Goal: Task Accomplishment & Management: Complete application form

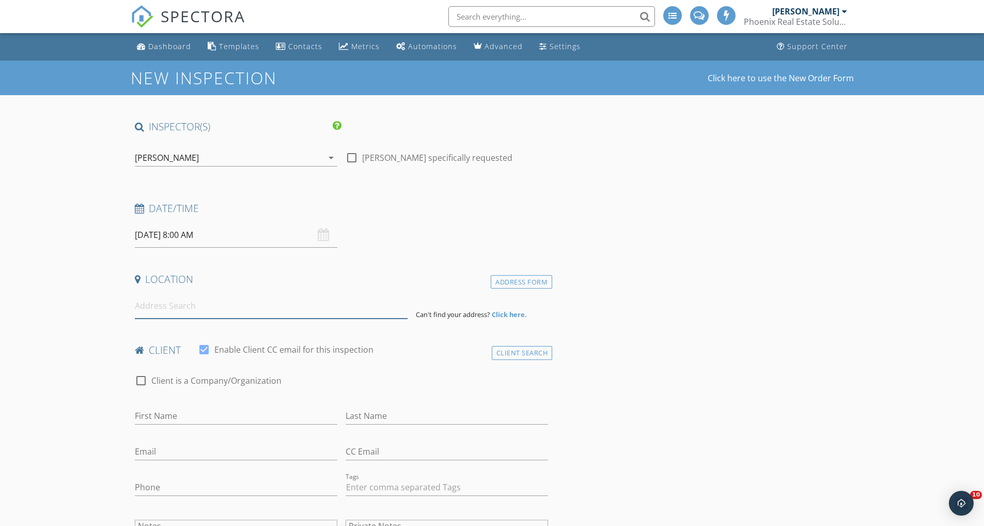
click at [150, 309] on input at bounding box center [271, 305] width 273 height 25
type input "2254 Wayside Dr NE, Atlanta, GA, USA"
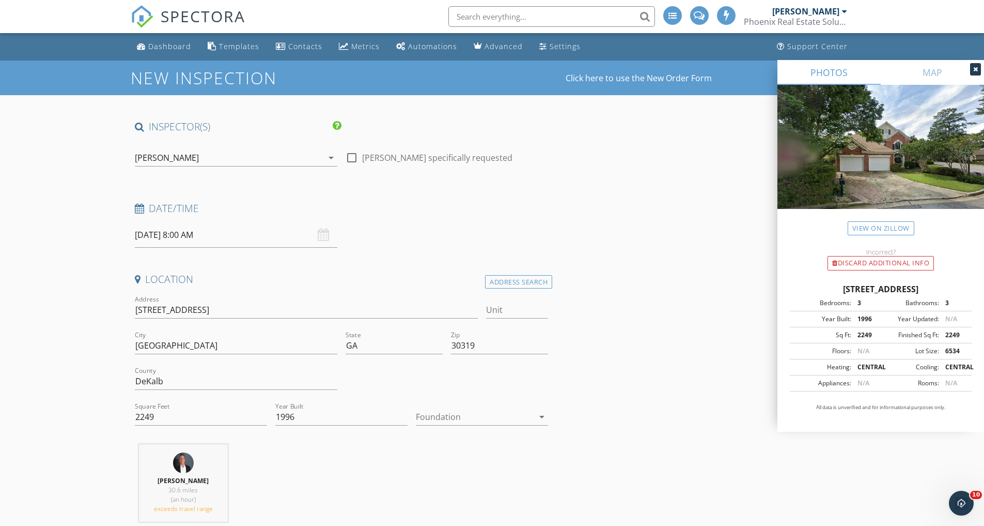
click at [441, 418] on div at bounding box center [475, 416] width 118 height 17
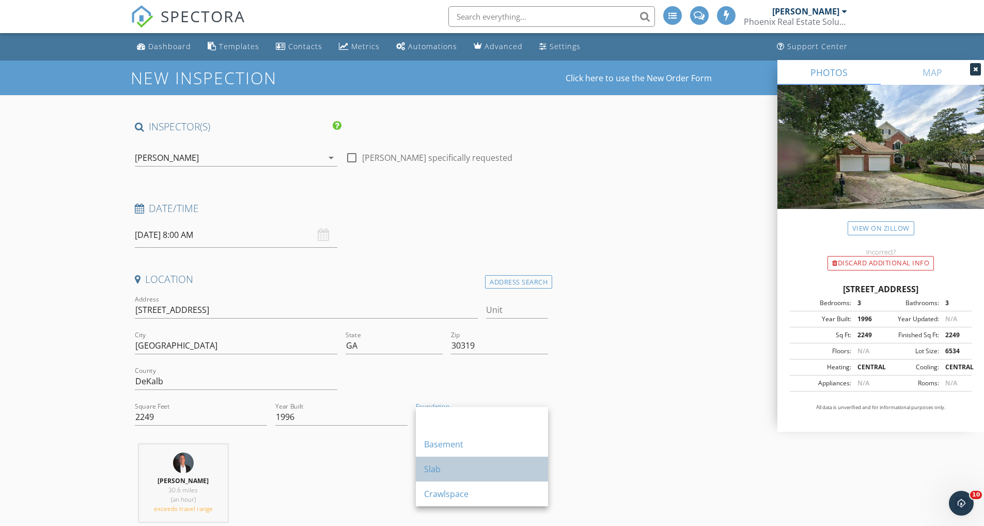
click at [442, 466] on div "Slab" at bounding box center [482, 468] width 116 height 12
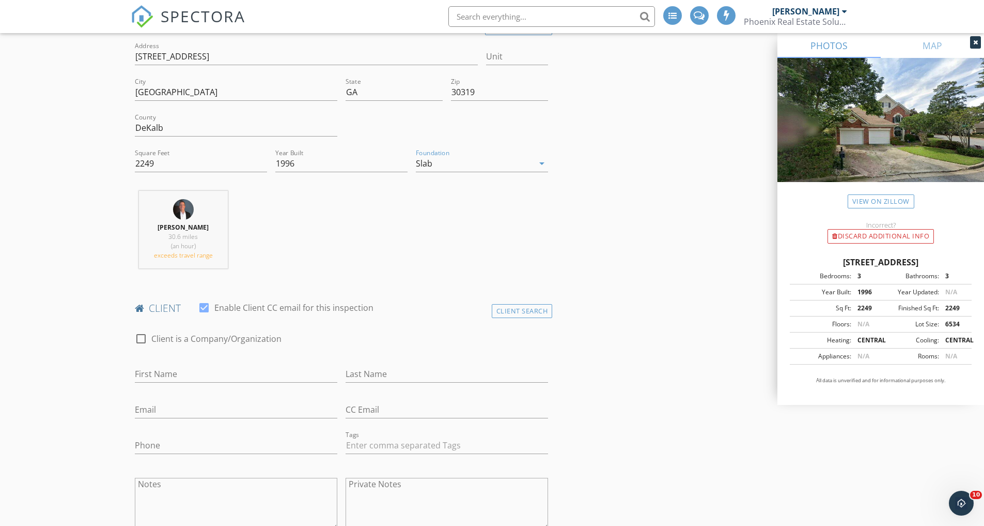
scroll to position [331, 0]
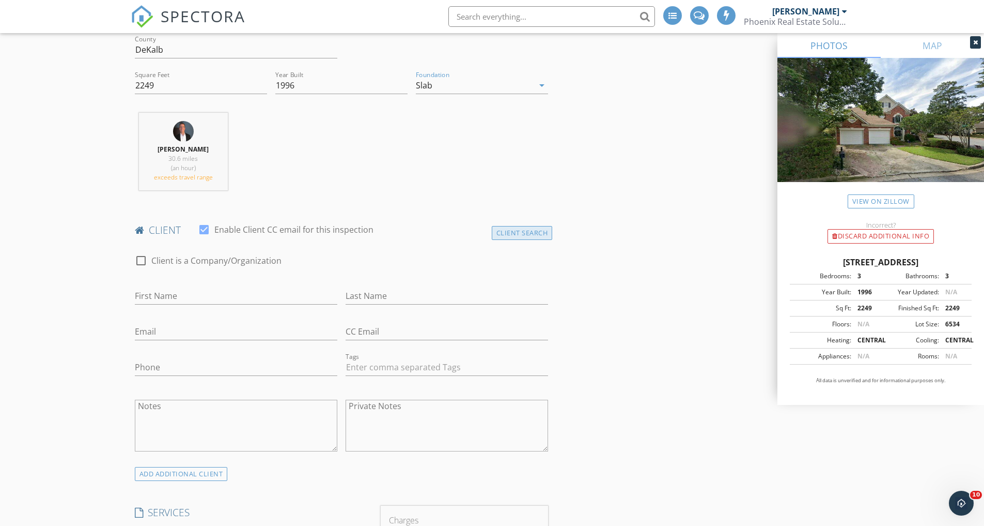
click at [530, 233] on div "Client Search" at bounding box center [522, 233] width 61 height 14
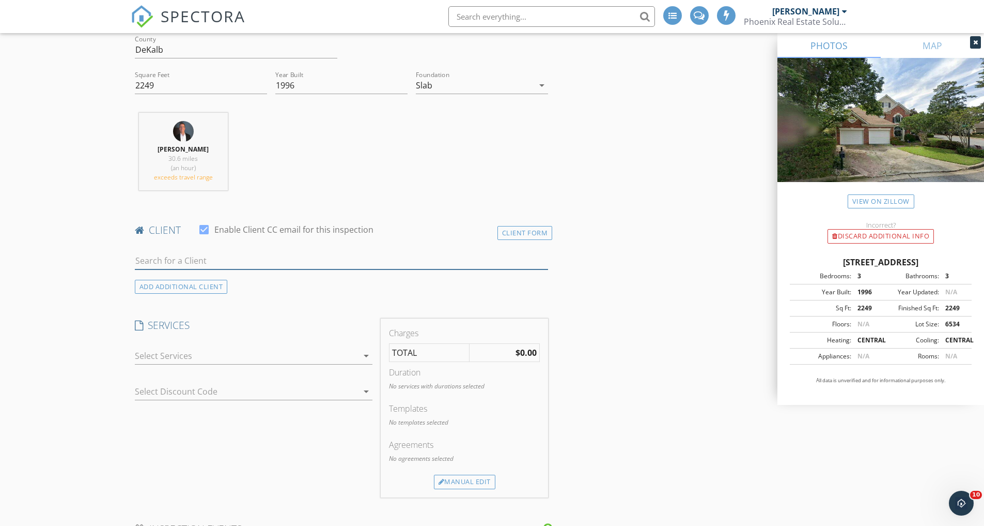
click at [274, 257] on input "text" at bounding box center [342, 260] width 414 height 17
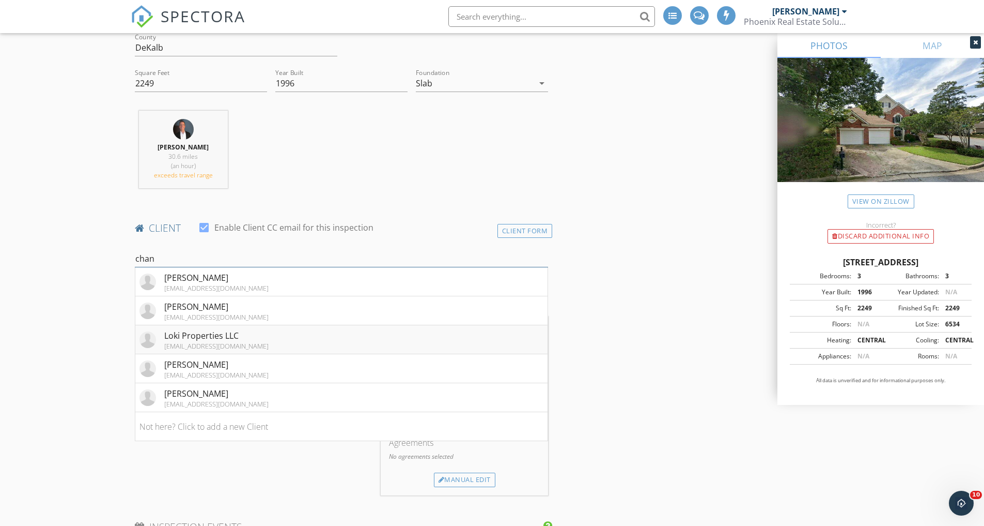
scroll to position [350, 0]
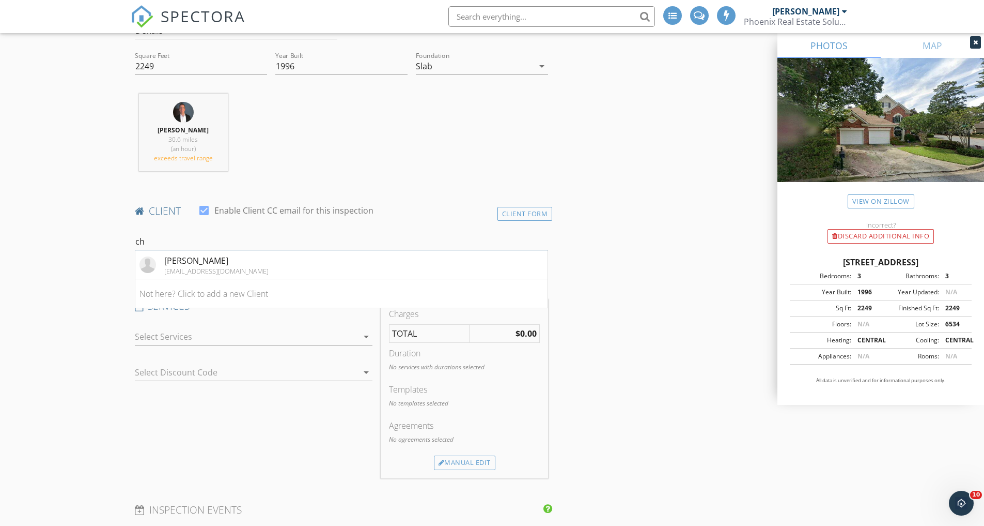
type input "c"
type input "Deve"
click at [193, 296] on div "chandnipatel50@gmail.com" at bounding box center [217, 300] width 107 height 8
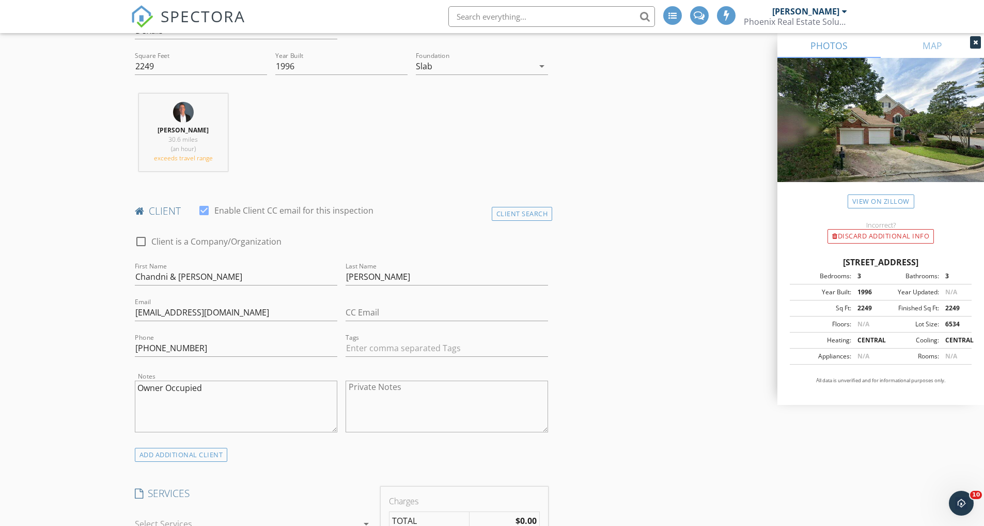
scroll to position [389, 0]
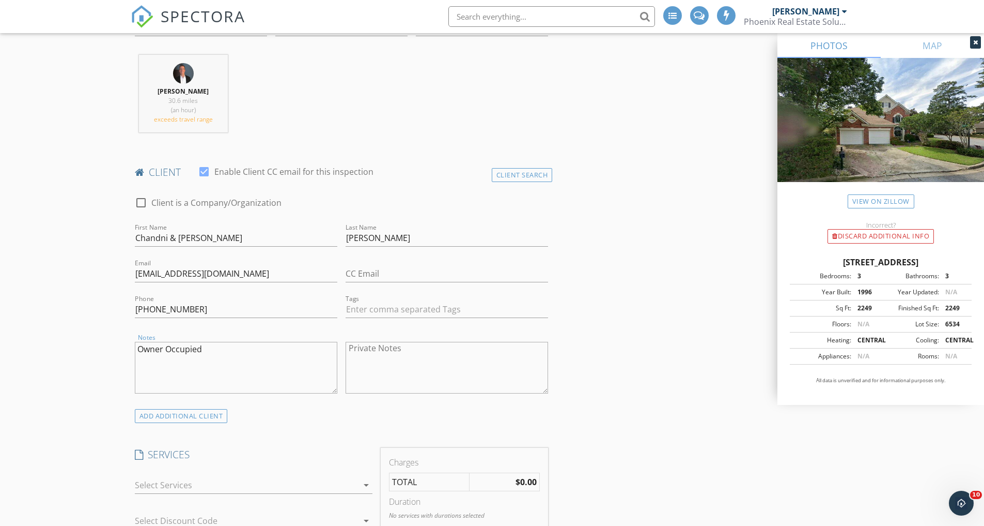
drag, startPoint x: 239, startPoint y: 347, endPoint x: 134, endPoint y: 326, distance: 107.1
click at [132, 344] on div "Notes Owner Occupied" at bounding box center [236, 368] width 211 height 81
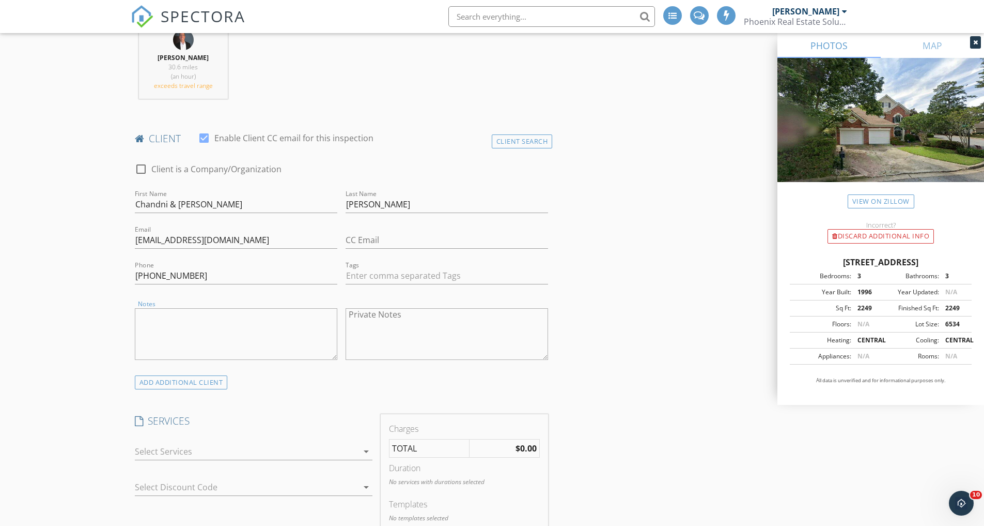
scroll to position [518, 0]
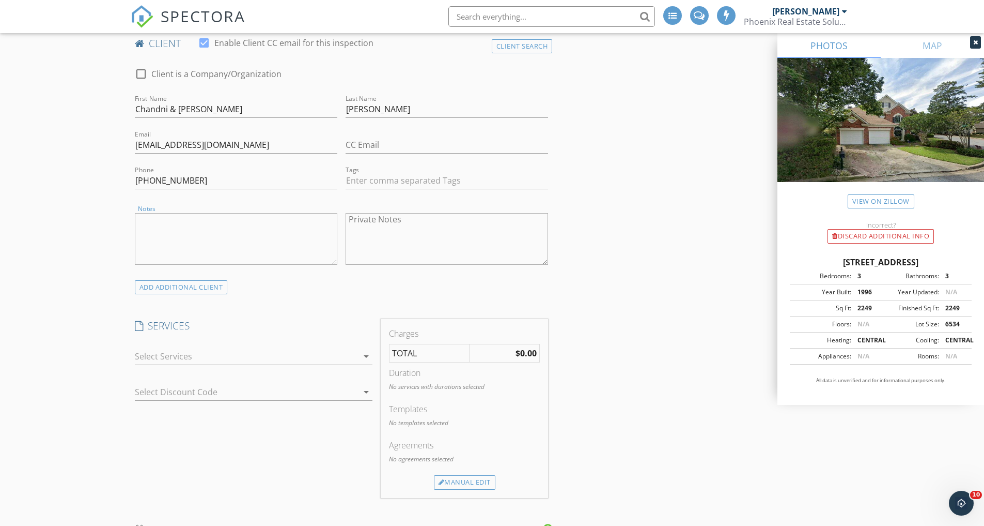
click at [236, 352] on div at bounding box center [246, 356] width 223 height 17
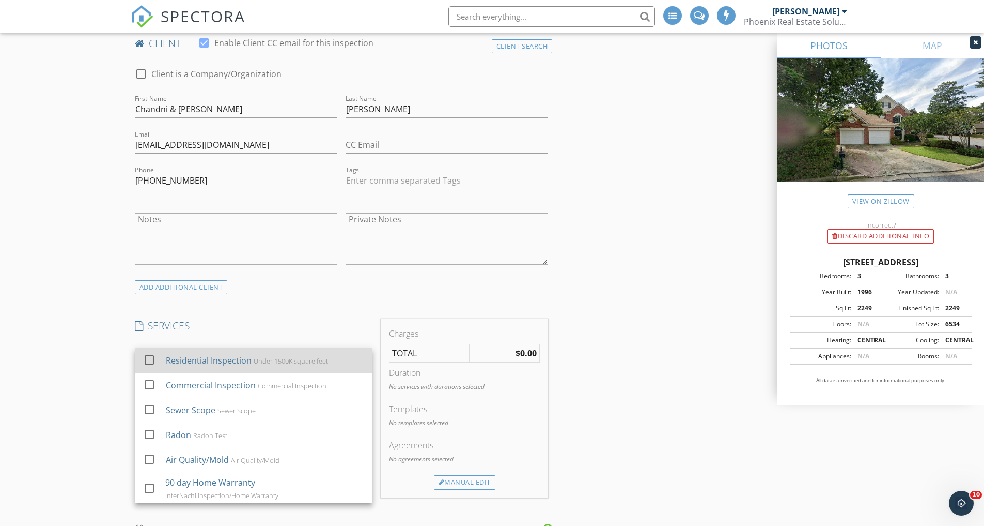
click at [251, 362] on div "Residential Inspection Under 1500K square feet" at bounding box center [264, 360] width 198 height 21
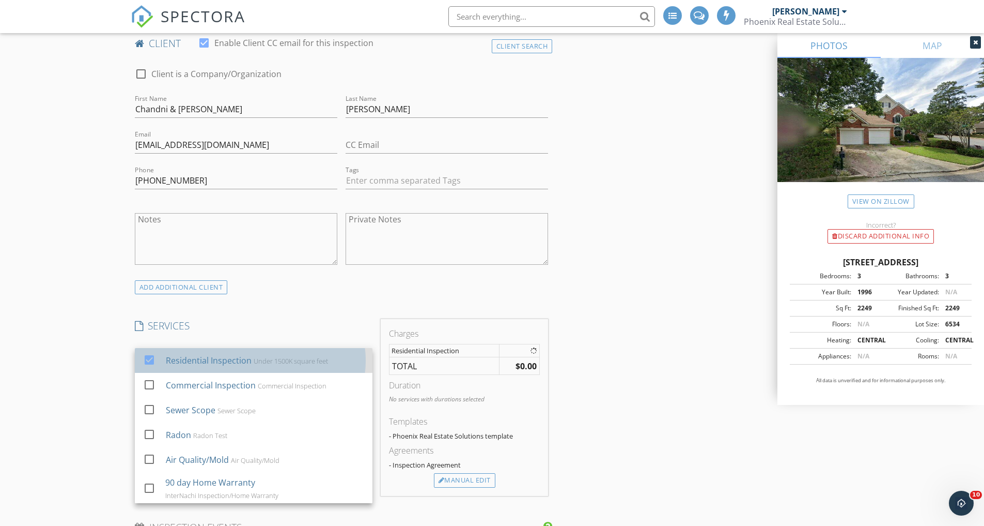
checkbox input "true"
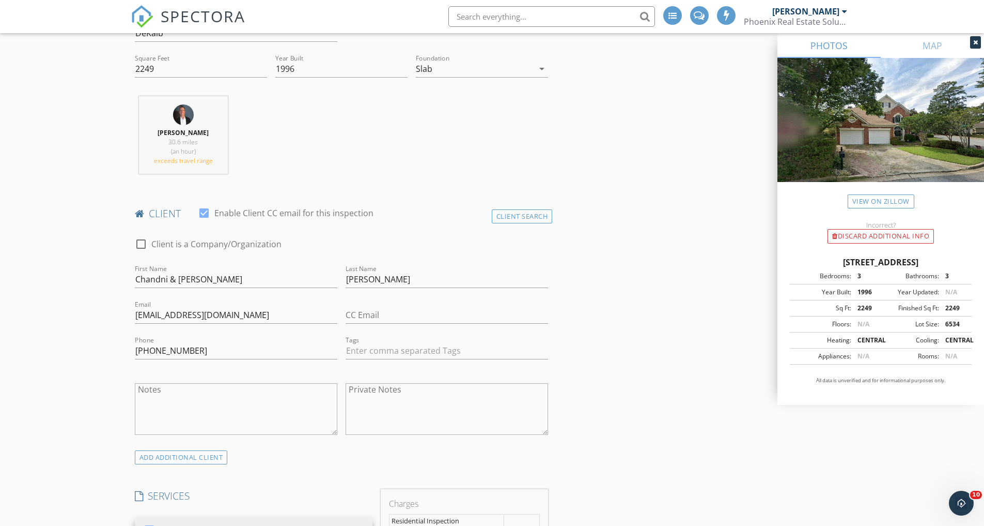
scroll to position [588, 0]
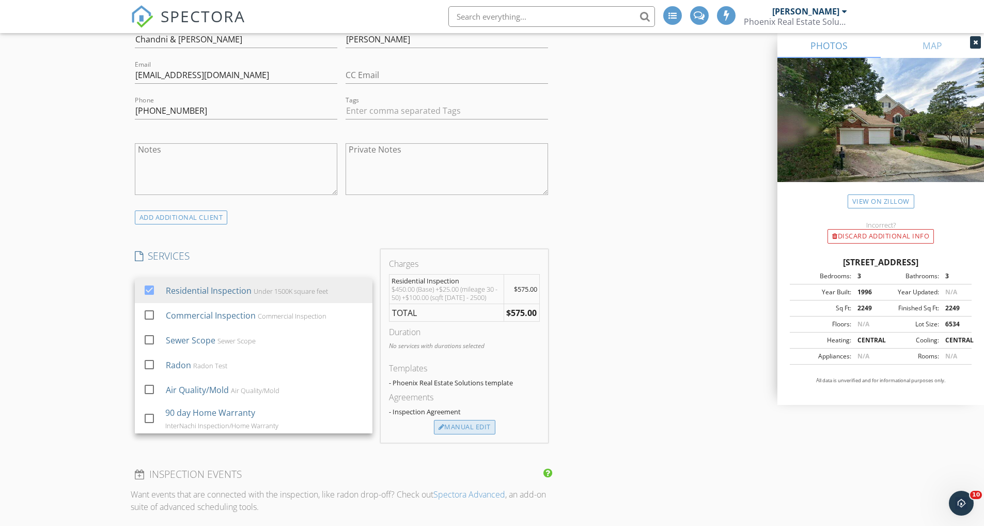
click at [476, 423] on div "Manual Edit" at bounding box center [464, 427] width 61 height 14
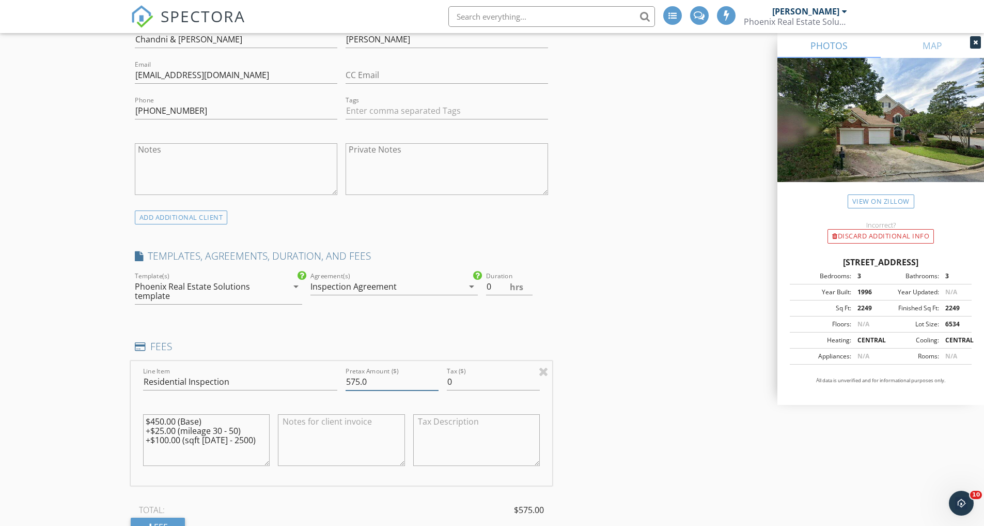
click at [361, 378] on input "575.0" at bounding box center [392, 381] width 93 height 17
type input "550.0"
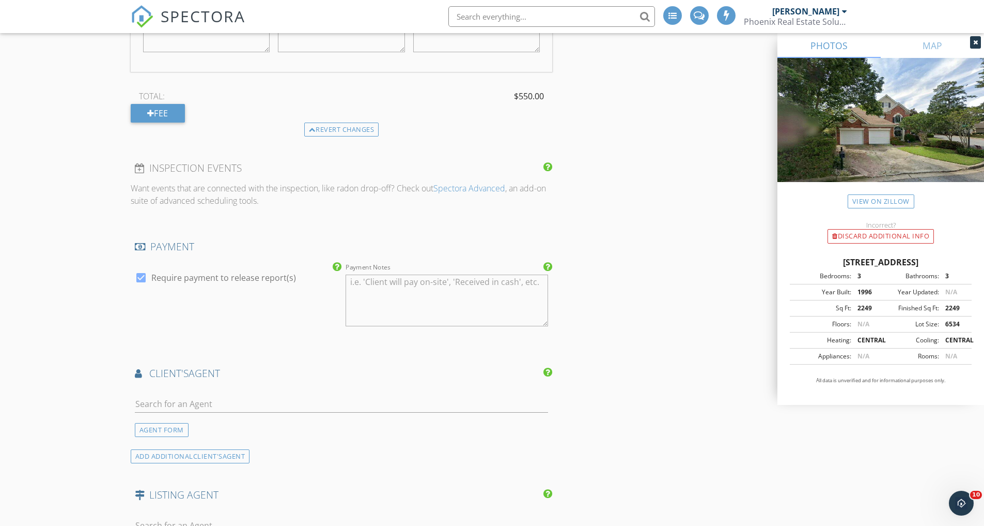
scroll to position [1084, 0]
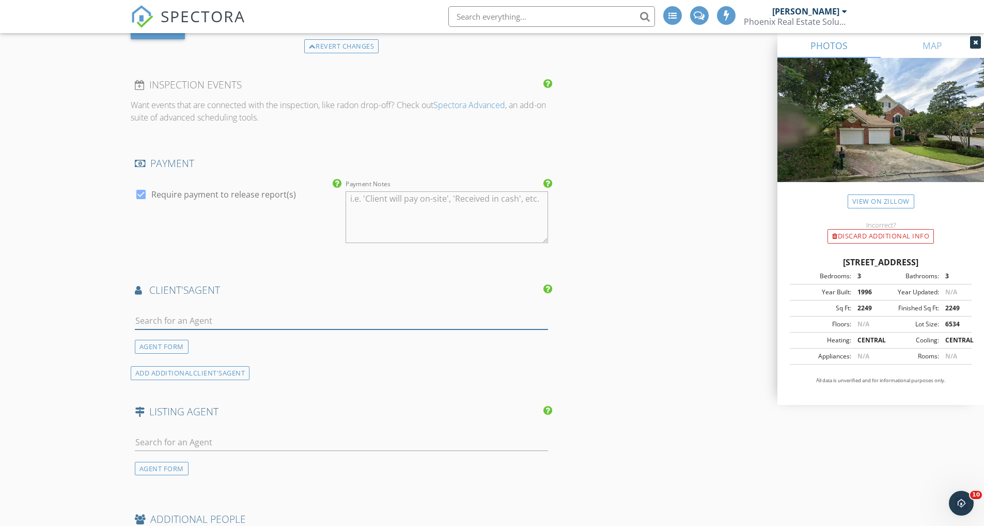
click at [186, 322] on input "text" at bounding box center [342, 320] width 414 height 17
type input "Steve"
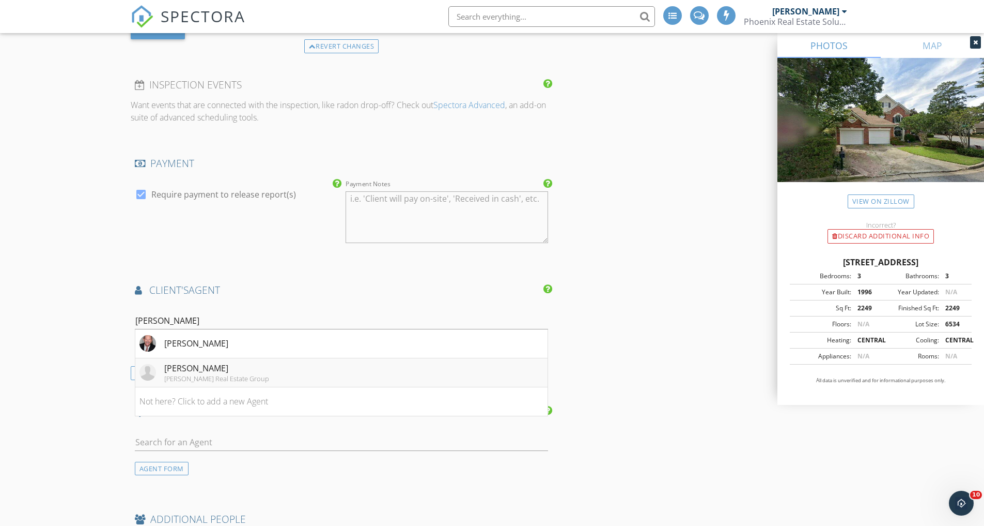
click at [210, 374] on div "Matthews Real Estate Group" at bounding box center [216, 378] width 105 height 8
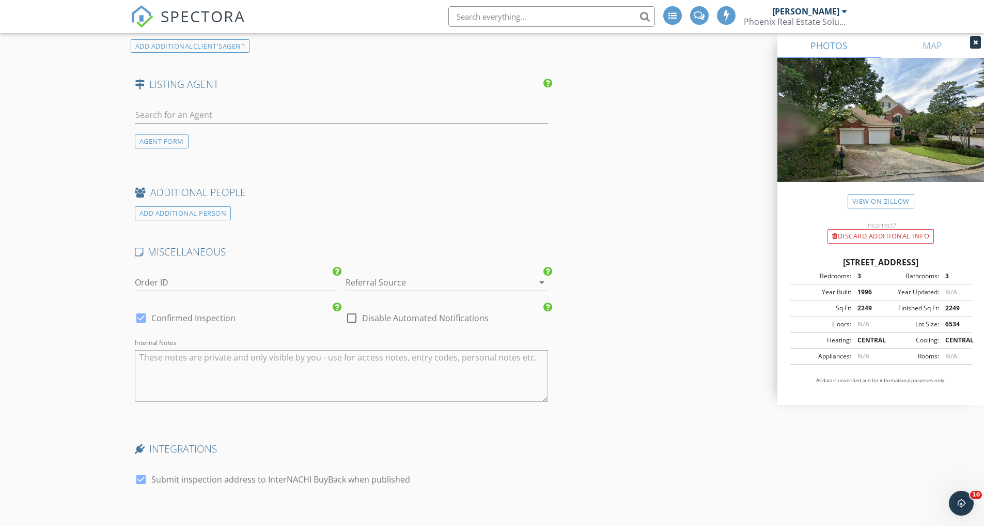
scroll to position [1819, 0]
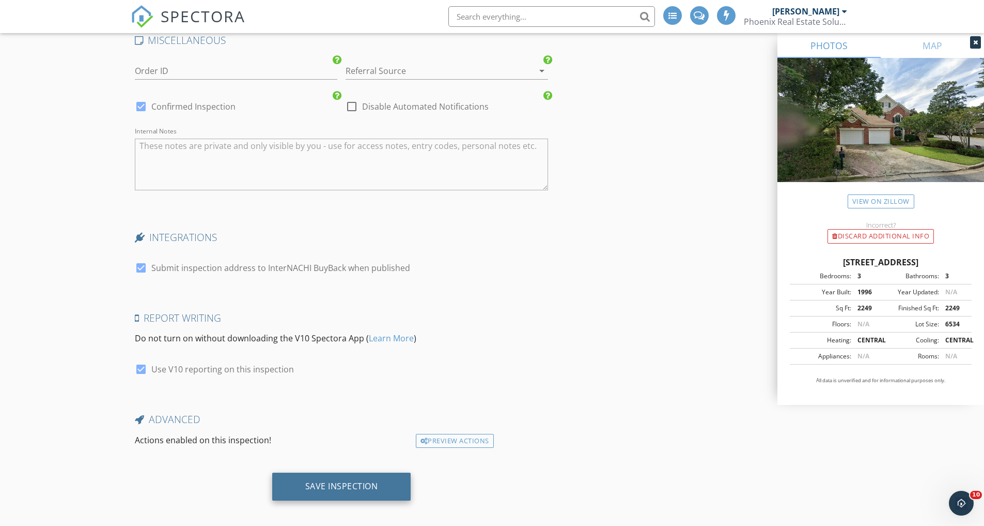
drag, startPoint x: 347, startPoint y: 481, endPoint x: 351, endPoint y: 475, distance: 7.5
click at [347, 481] on div "Save Inspection" at bounding box center [341, 486] width 73 height 10
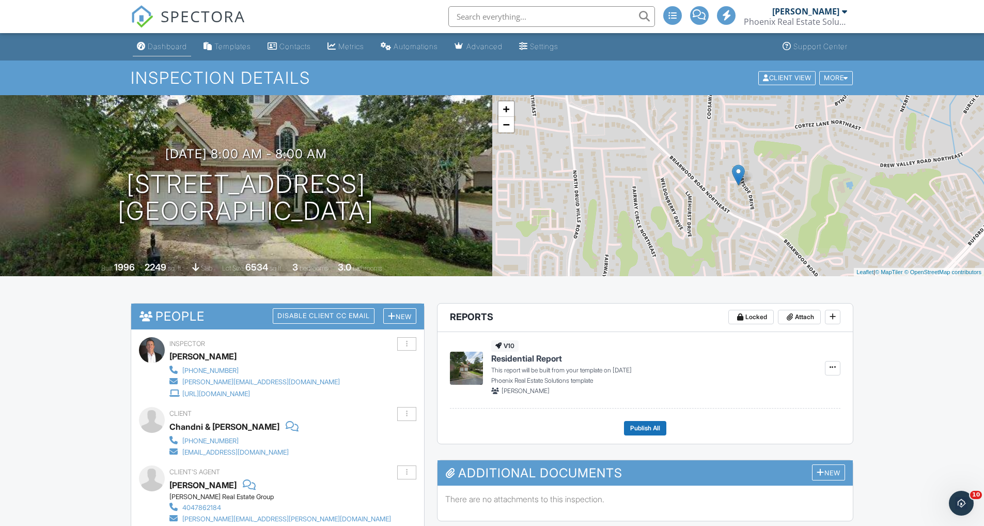
click at [166, 47] on div "Dashboard" at bounding box center [167, 46] width 39 height 9
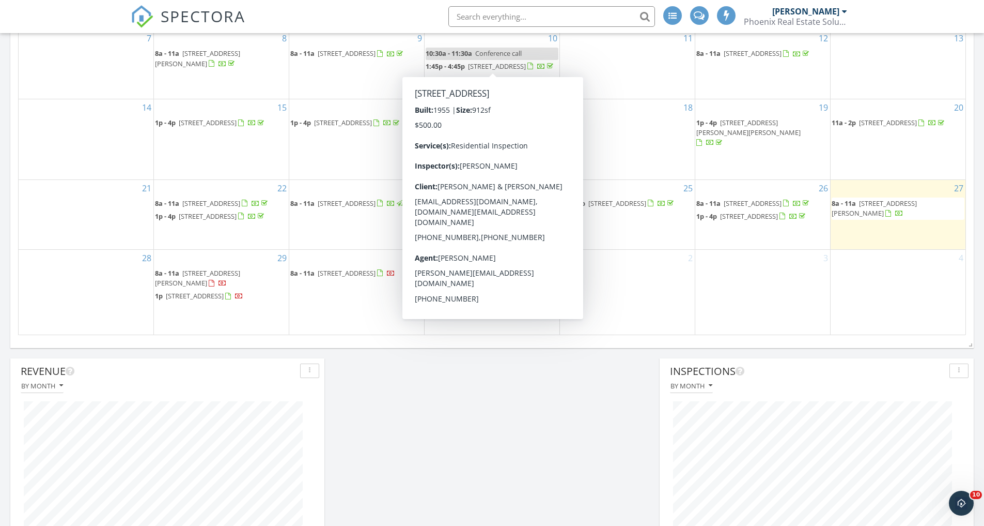
scroll to position [663, 0]
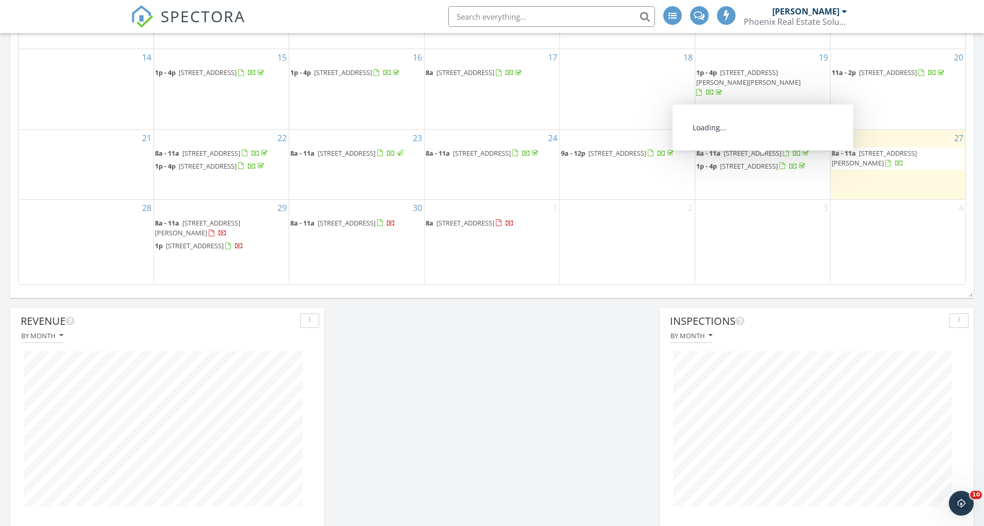
click at [898, 148] on span "141 Corner Oak Ct, Waleska 30183" at bounding box center [874, 157] width 85 height 19
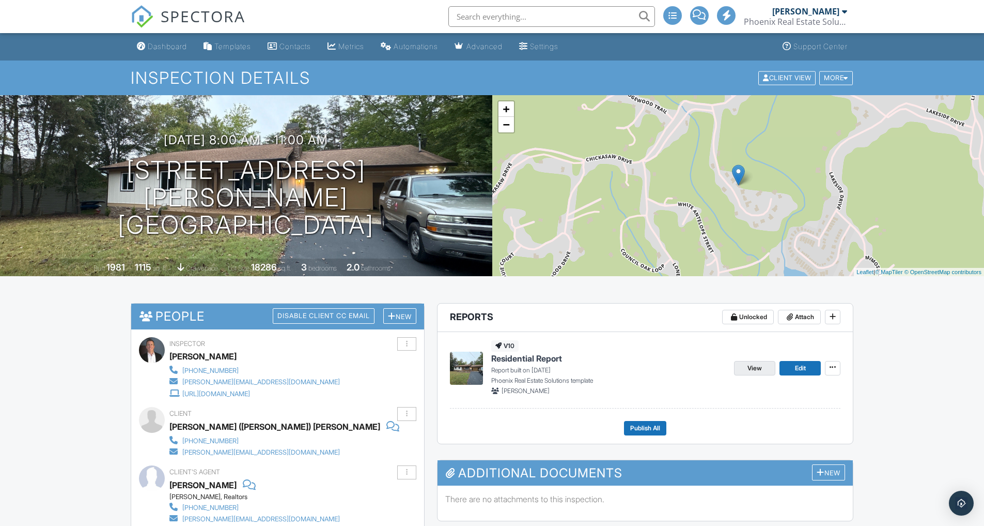
click at [752, 367] on span "View" at bounding box center [755, 368] width 14 height 10
